Goal: Task Accomplishment & Management: Complete application form

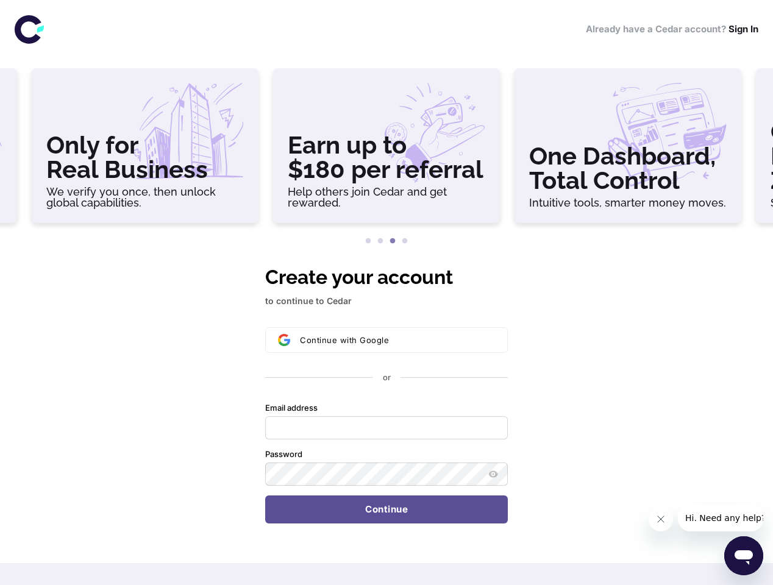
click at [145, 151] on h3 "Only for Real Business" at bounding box center [145, 157] width 198 height 49
click at [387, 151] on h3 "Earn up to $180 per referral" at bounding box center [387, 157] width 198 height 49
click at [628, 151] on h3 "One Dashboard, Total Control" at bounding box center [628, 168] width 198 height 49
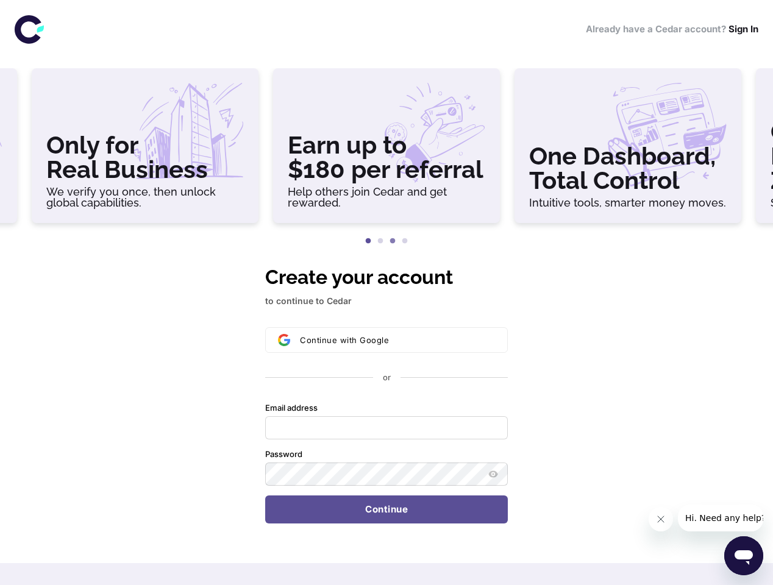
click at [368, 241] on button "1" at bounding box center [368, 241] width 12 height 12
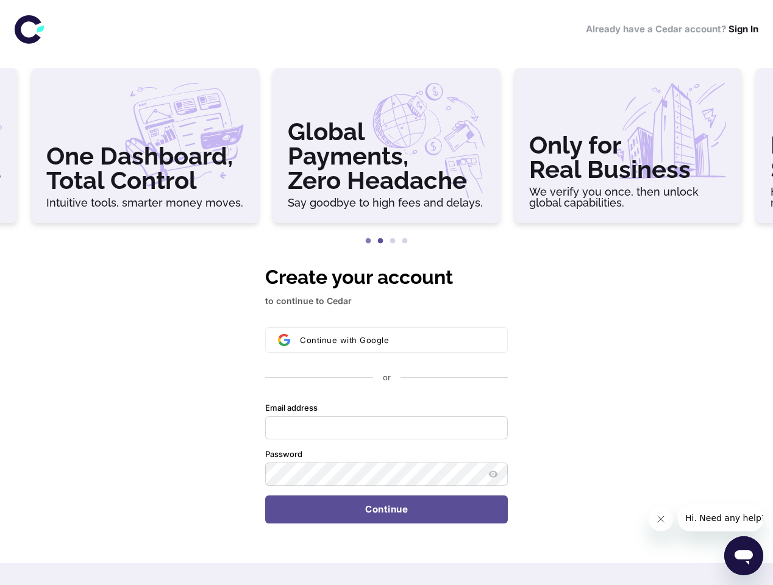
click at [381, 241] on button "2" at bounding box center [380, 241] width 12 height 12
click at [393, 241] on button "3" at bounding box center [393, 241] width 12 height 12
click at [405, 241] on button "4" at bounding box center [405, 241] width 12 height 12
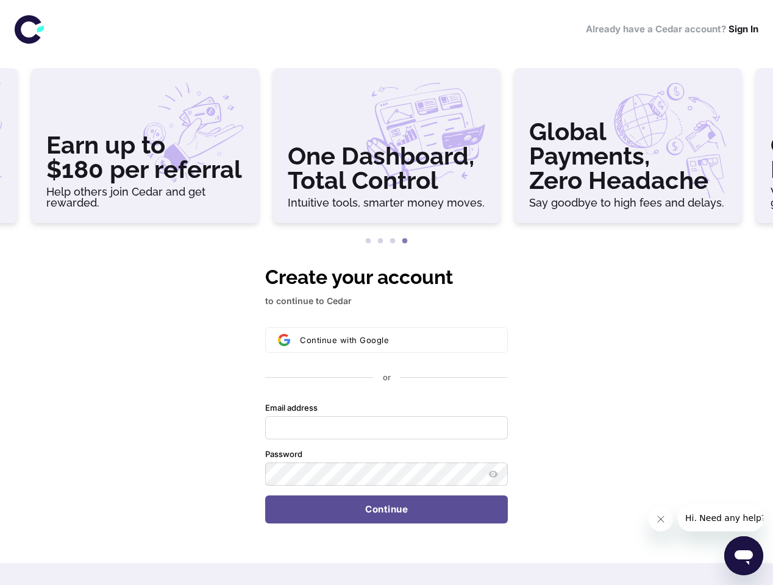
click at [387, 393] on div "Continue with Google or Email address Password Continue" at bounding box center [386, 425] width 243 height 196
